Goal: Task Accomplishment & Management: Use online tool/utility

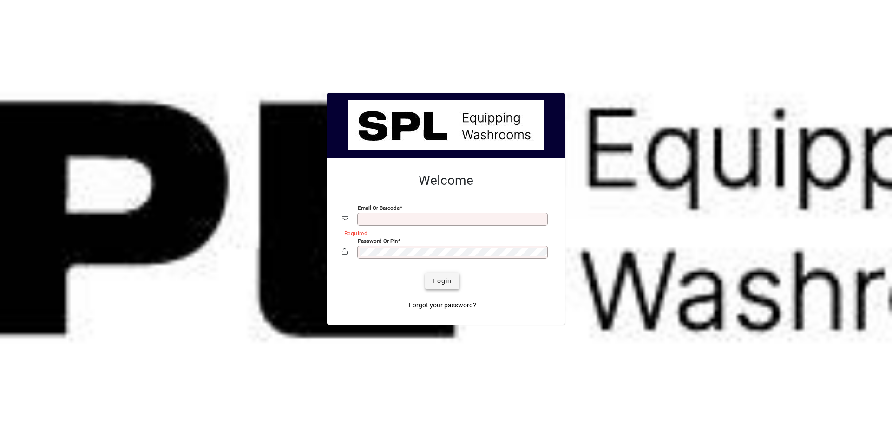
type input "**********"
click at [442, 287] on span "submit" at bounding box center [442, 281] width 34 height 22
